Goal: Download file/media

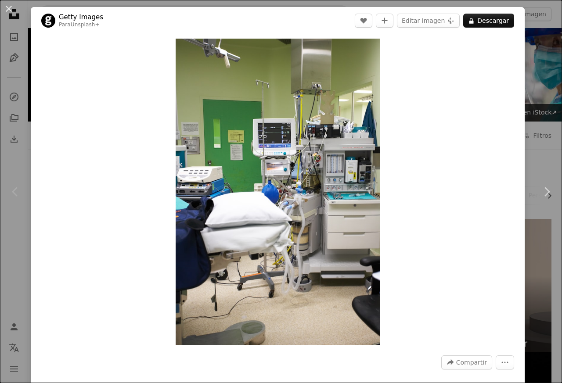
scroll to position [316, 0]
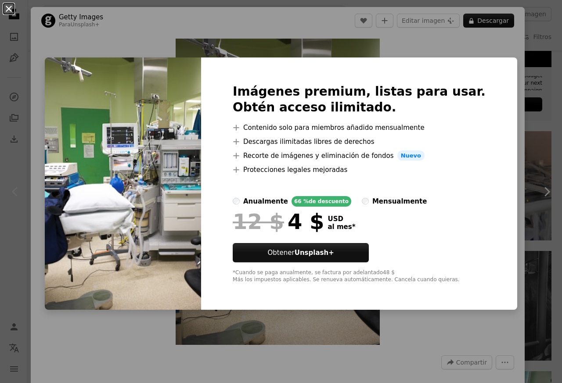
click at [10, 7] on button "An X shape" at bounding box center [9, 9] width 11 height 11
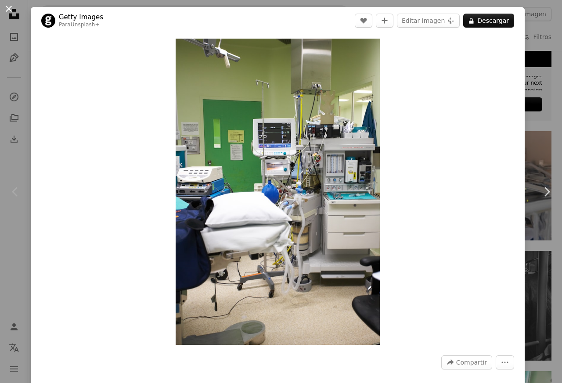
click at [10, 7] on button "An X shape" at bounding box center [9, 9] width 11 height 11
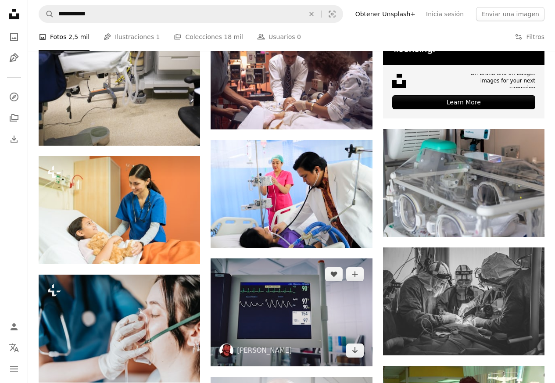
click at [270, 306] on img at bounding box center [292, 313] width 162 height 108
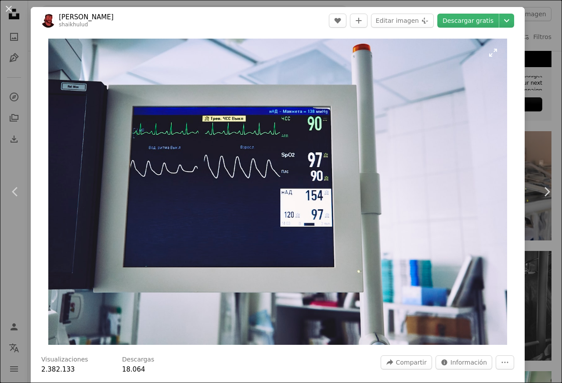
click at [406, 344] on img "Ampliar en esta imagen" at bounding box center [277, 192] width 459 height 306
